Goal: Navigation & Orientation: Go to known website

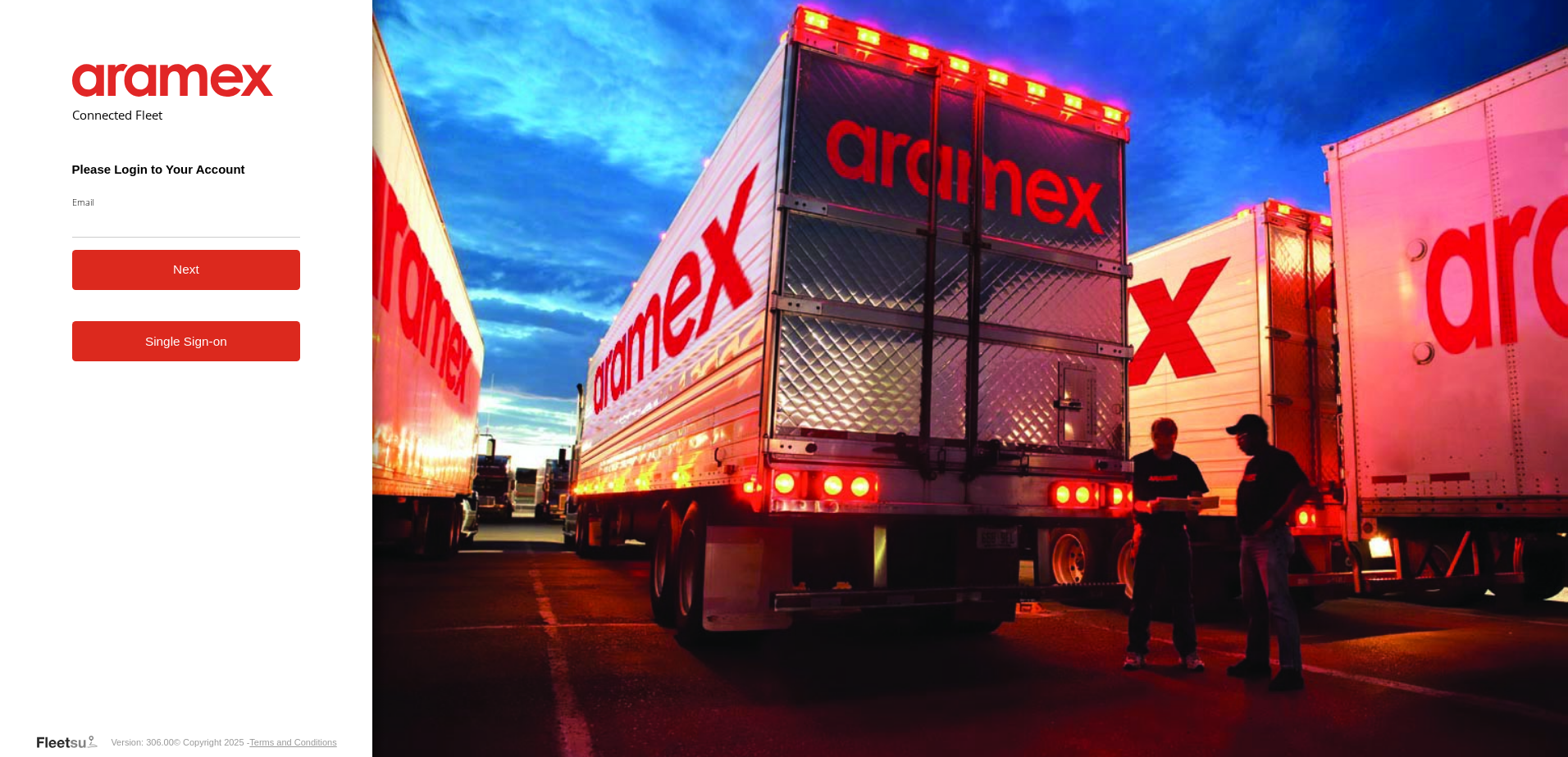
type input "**********"
click at [160, 272] on button "Next" at bounding box center [186, 270] width 229 height 40
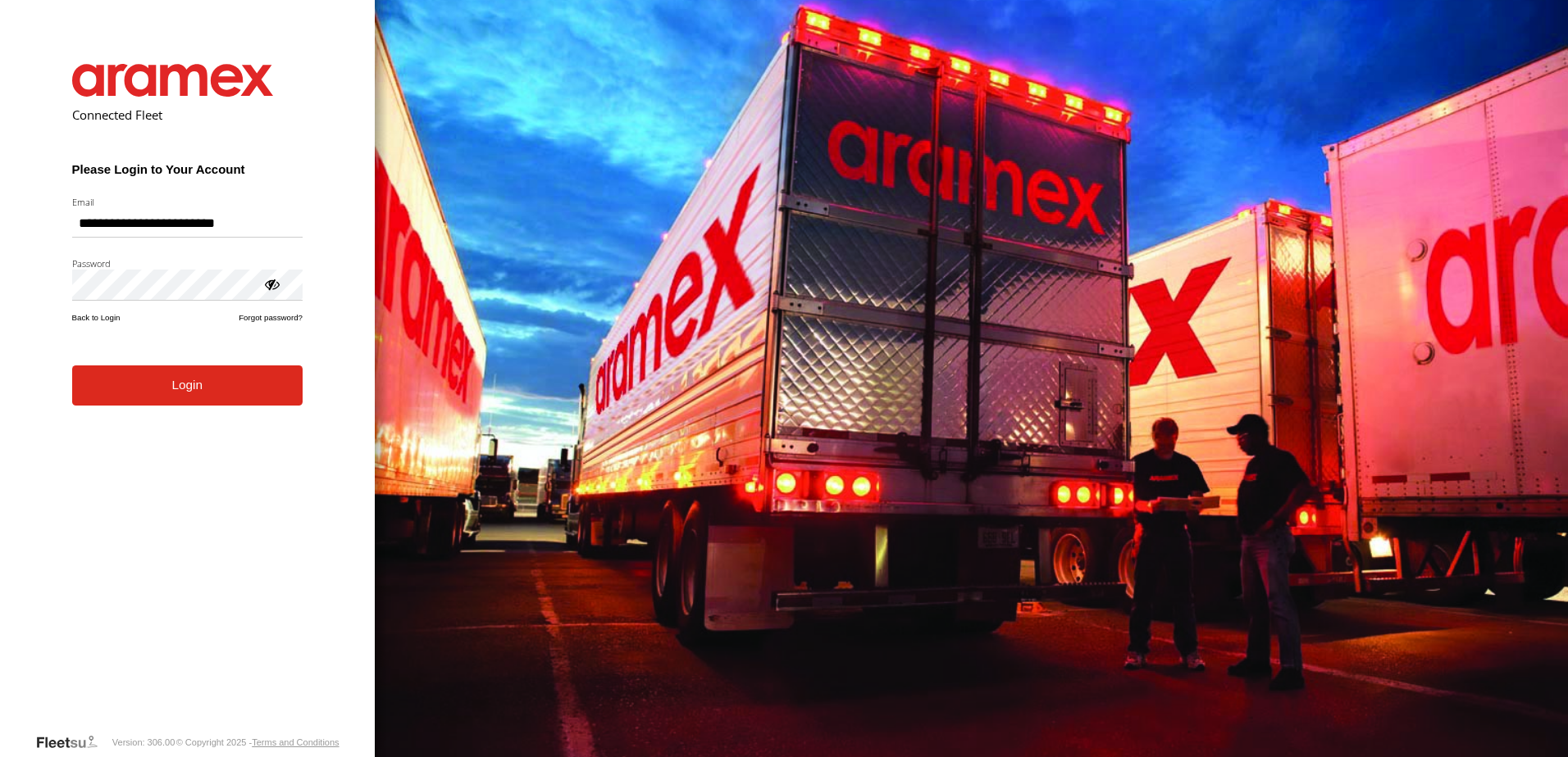
click at [168, 410] on form "**********" at bounding box center [187, 386] width 279 height 694
click at [163, 380] on button "Login" at bounding box center [187, 386] width 231 height 40
